Goal: Information Seeking & Learning: Learn about a topic

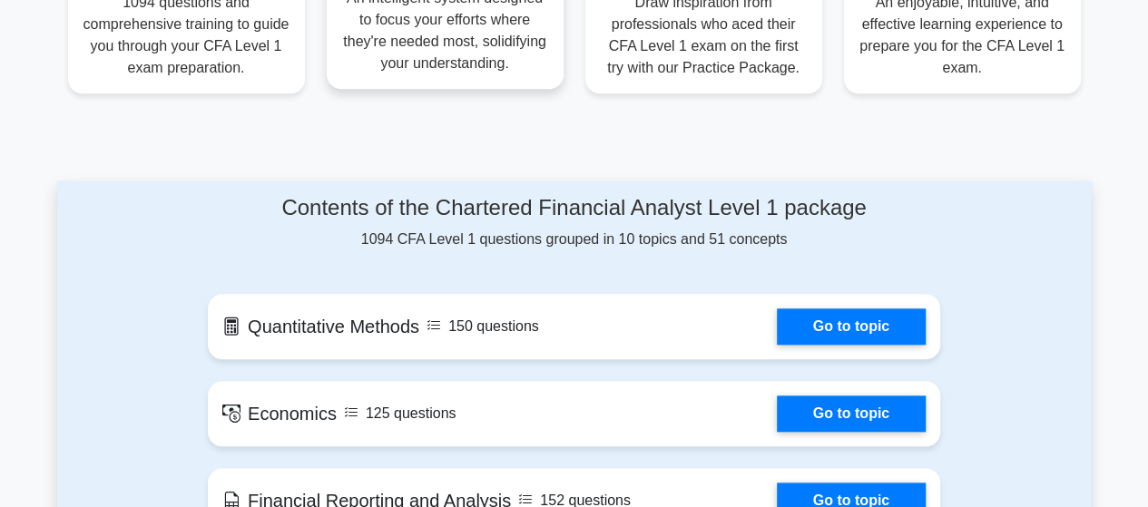
scroll to position [817, 0]
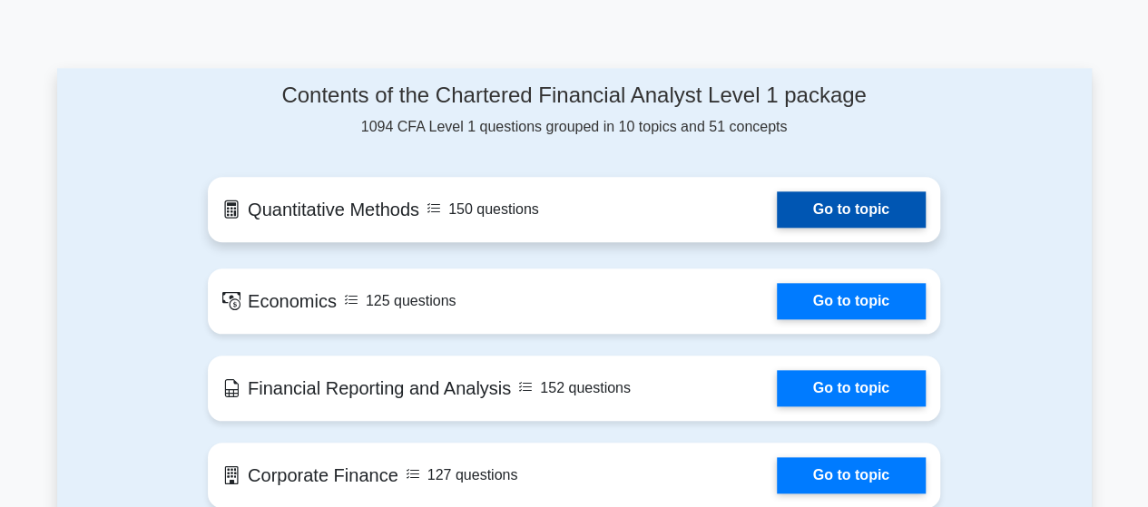
click at [830, 208] on link "Go to topic" at bounding box center [851, 209] width 149 height 36
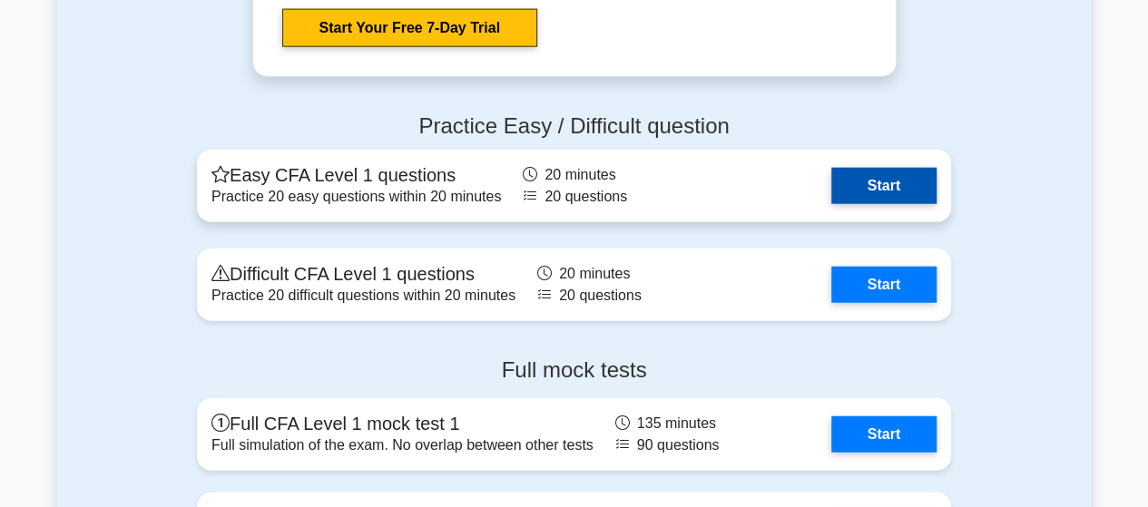
scroll to position [2178, 0]
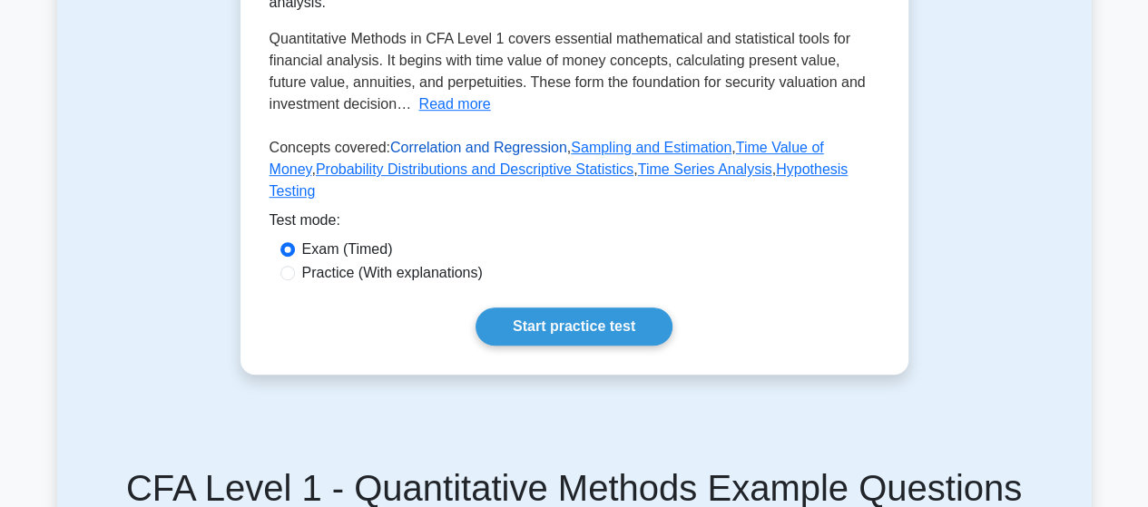
scroll to position [454, 0]
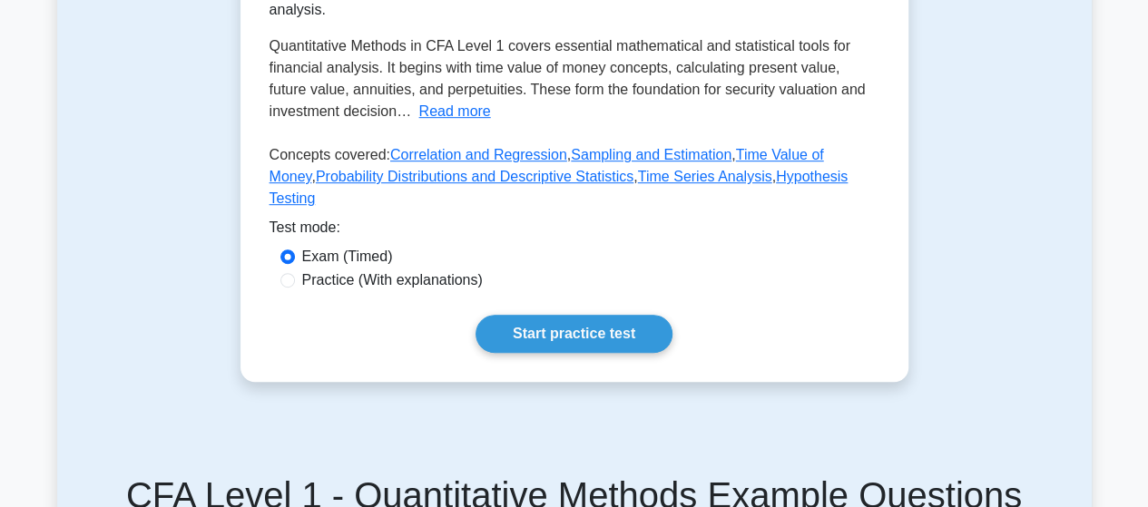
click at [412, 291] on label "Practice (With explanations)" at bounding box center [392, 281] width 181 height 22
click at [295, 288] on input "Practice (With explanations)" at bounding box center [287, 280] width 15 height 15
radio input "true"
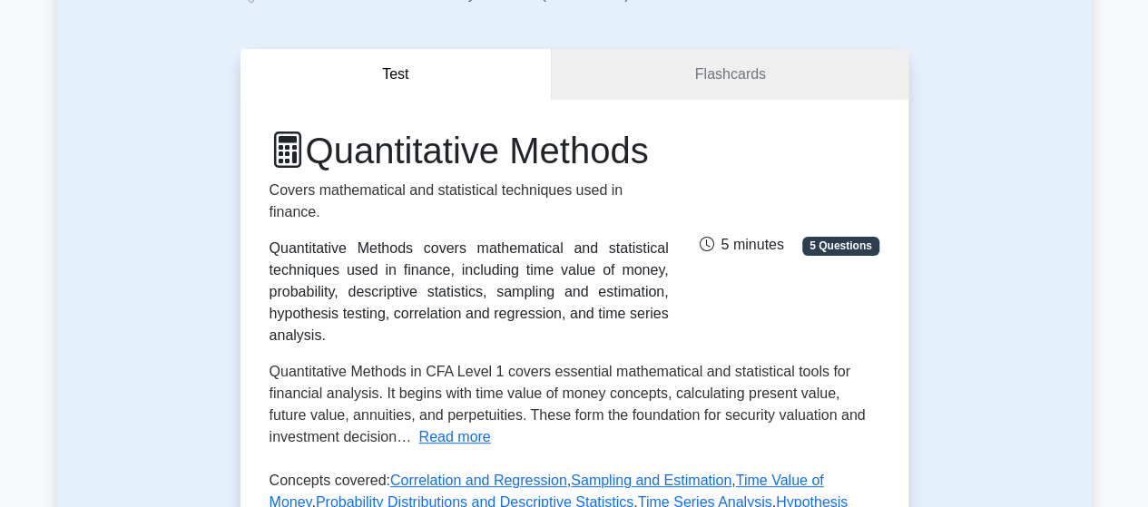
scroll to position [0, 0]
